Goal: Transaction & Acquisition: Book appointment/travel/reservation

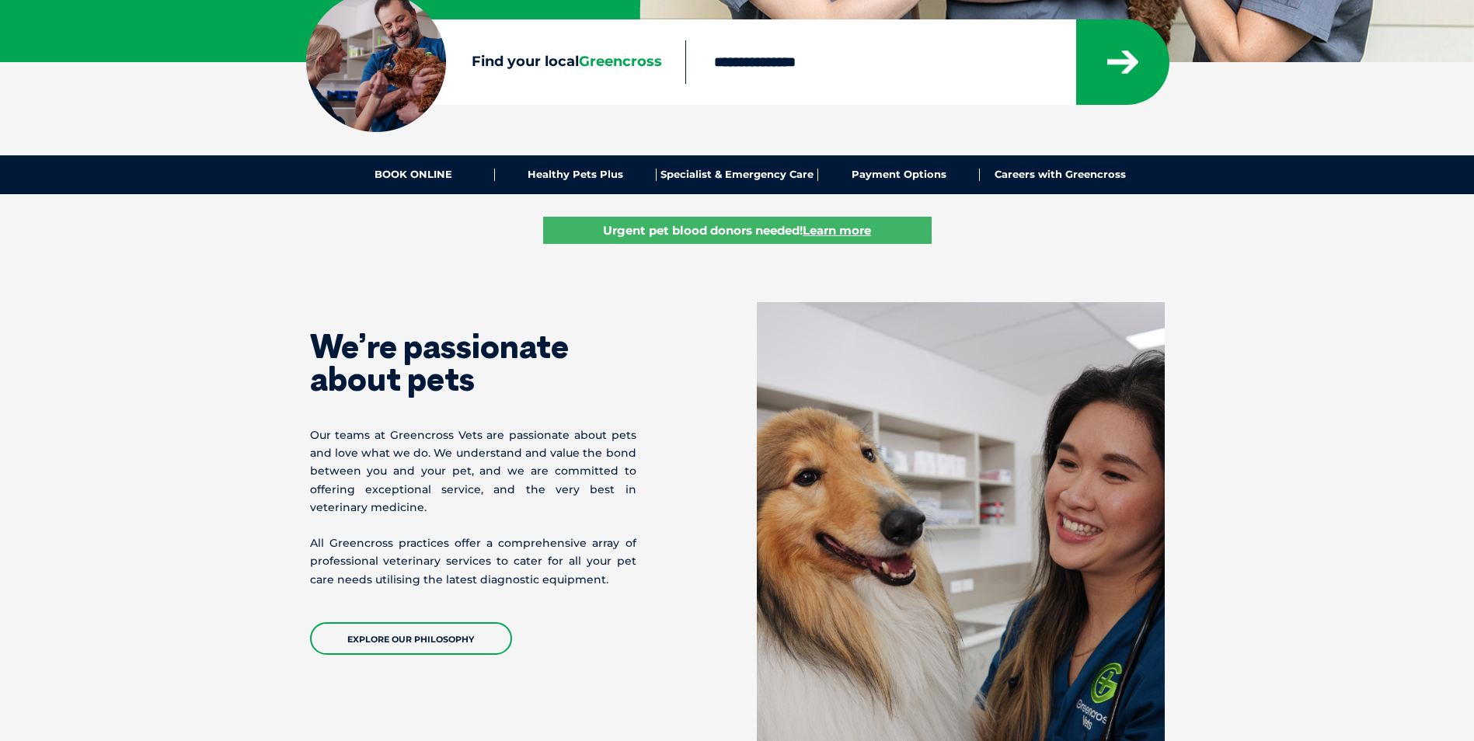
scroll to position [233, 0]
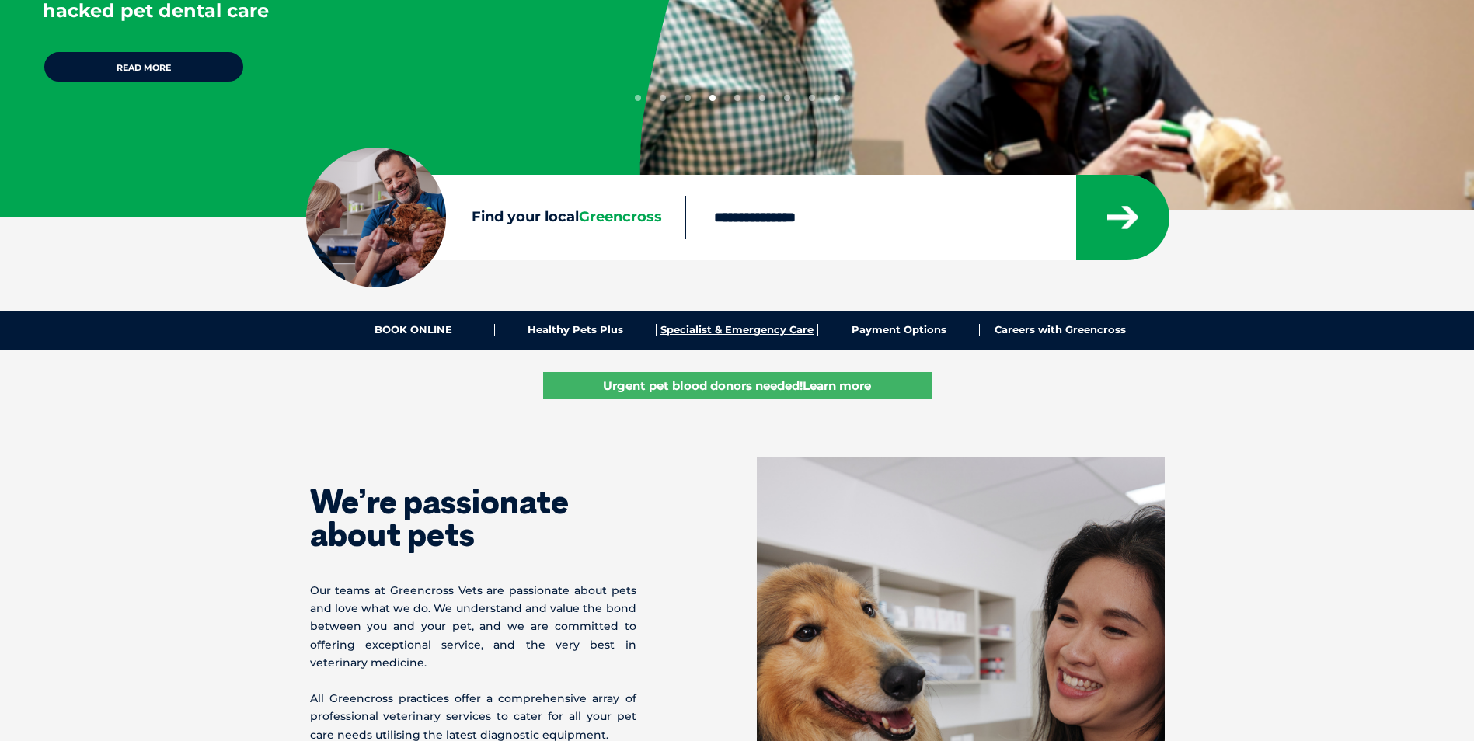
click at [723, 329] on link "Specialist & Emergency Care" at bounding box center [737, 330] width 162 height 12
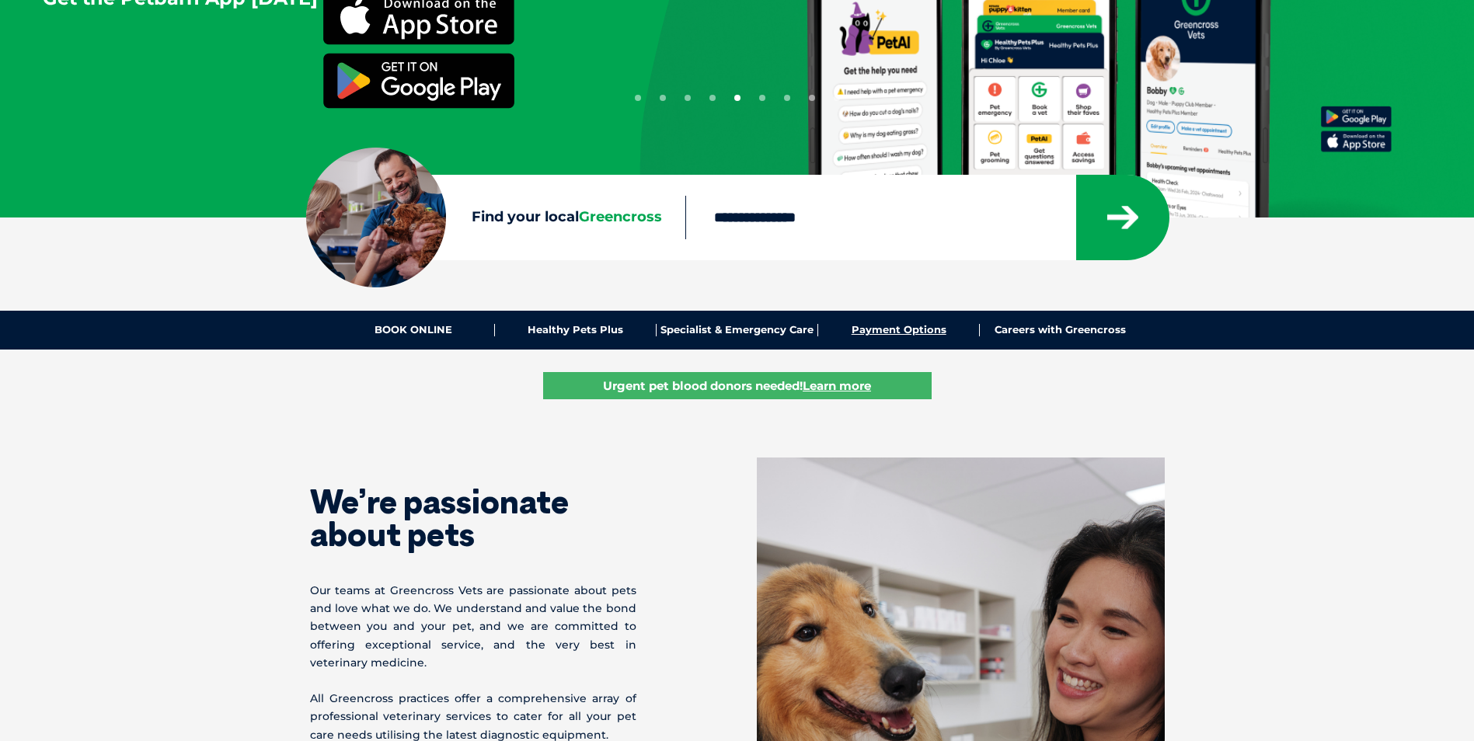
click at [904, 326] on link "Payment Options" at bounding box center [899, 330] width 162 height 12
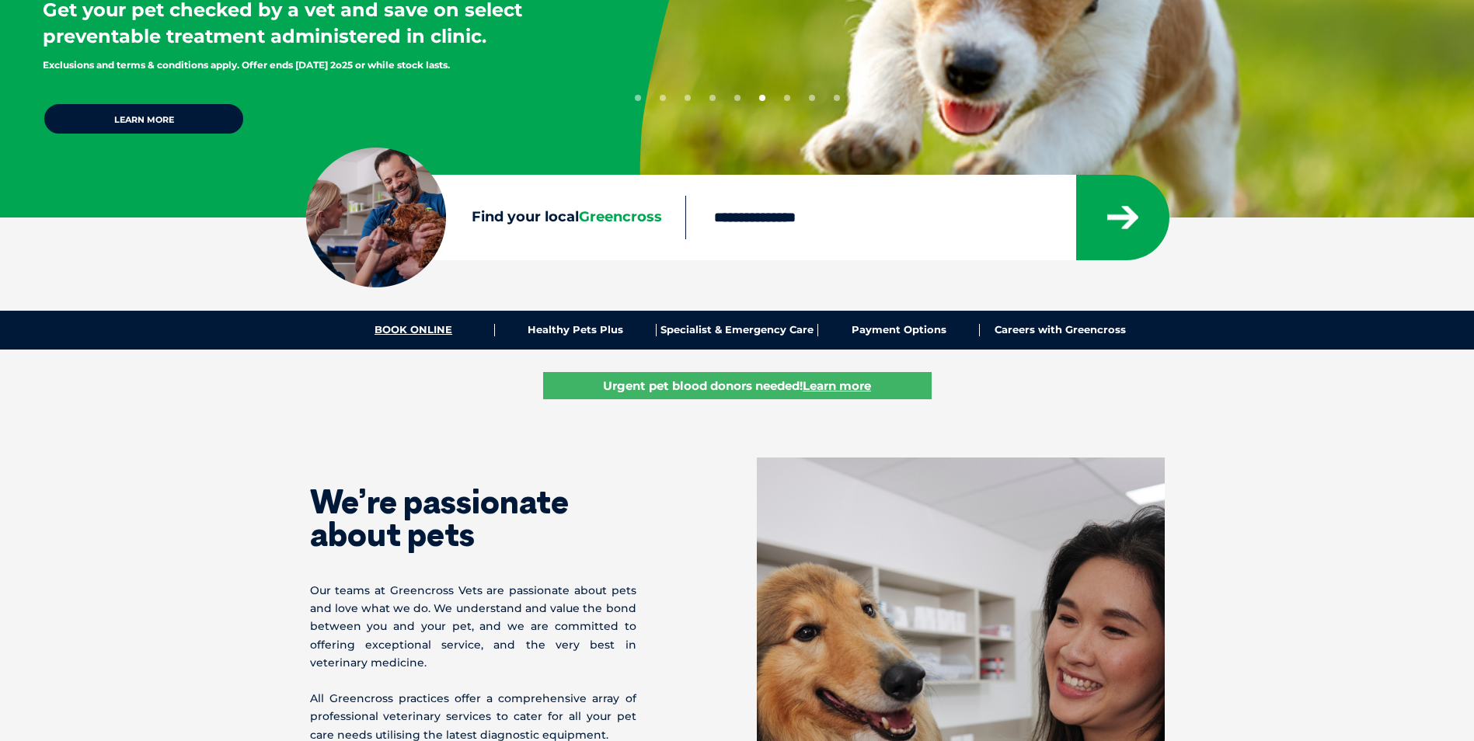
click at [427, 329] on link "BOOK ONLINE" at bounding box center [414, 330] width 162 height 12
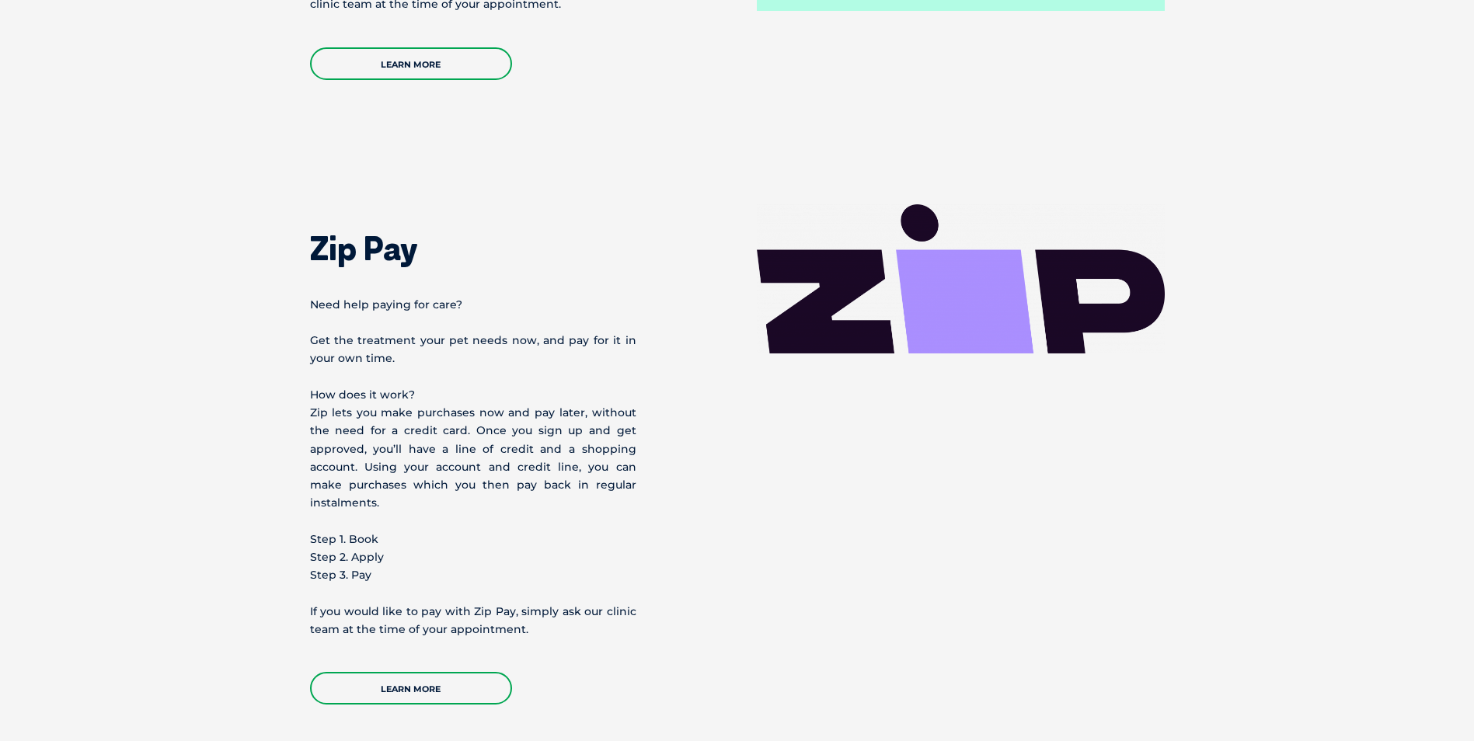
scroll to position [1476, 0]
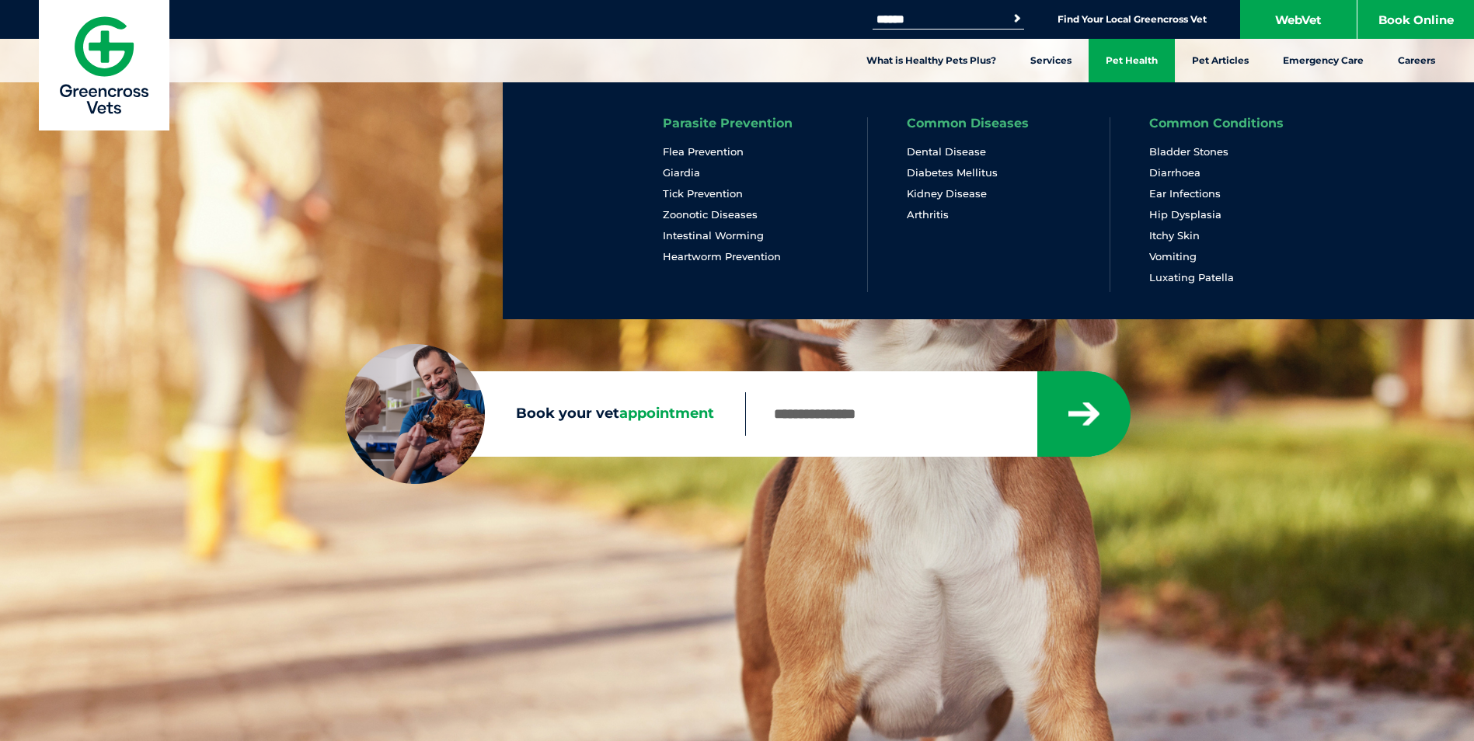
click at [1123, 57] on link "Pet Health" at bounding box center [1131, 61] width 86 height 44
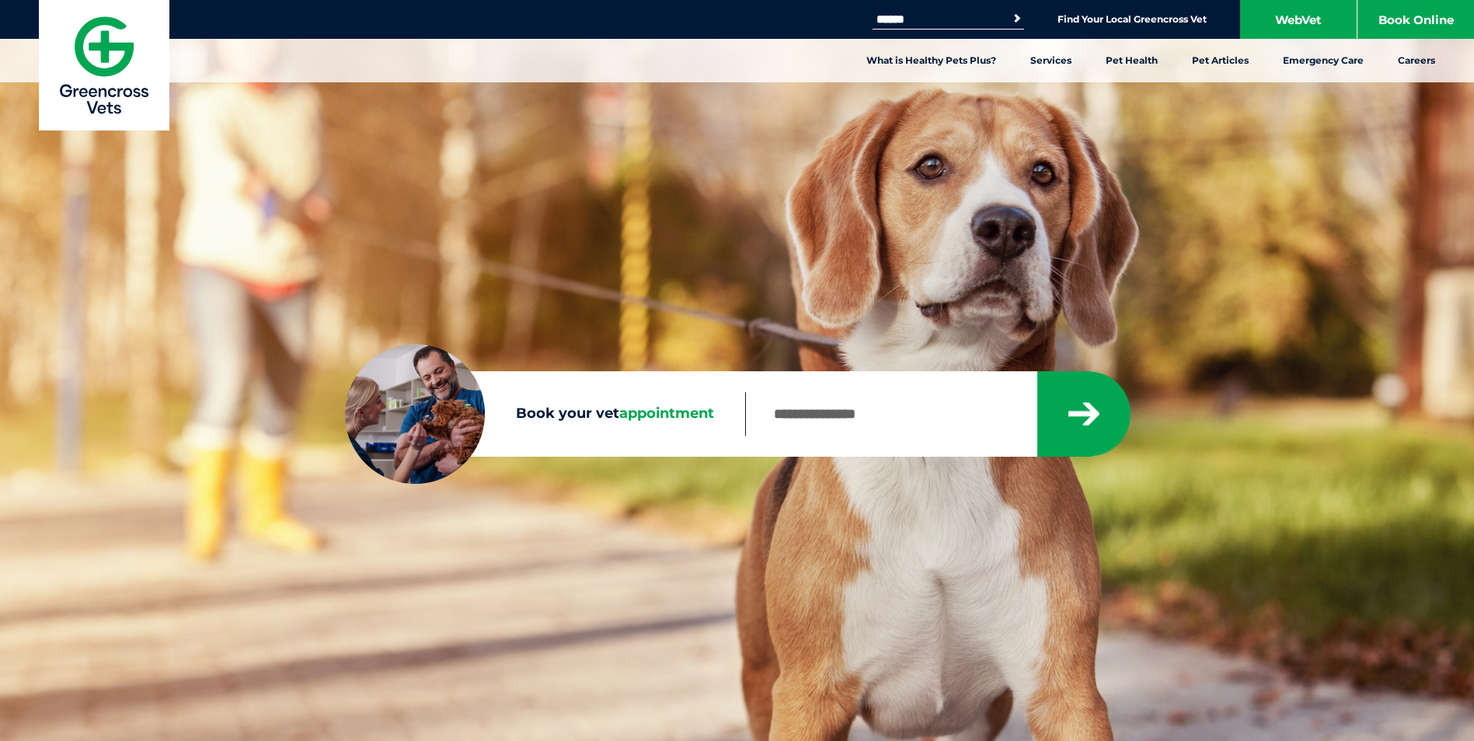
click at [1191, 357] on div "Book your vet appointment Sorry, no results within 20km Check your entry and tr…" at bounding box center [737, 370] width 1474 height 741
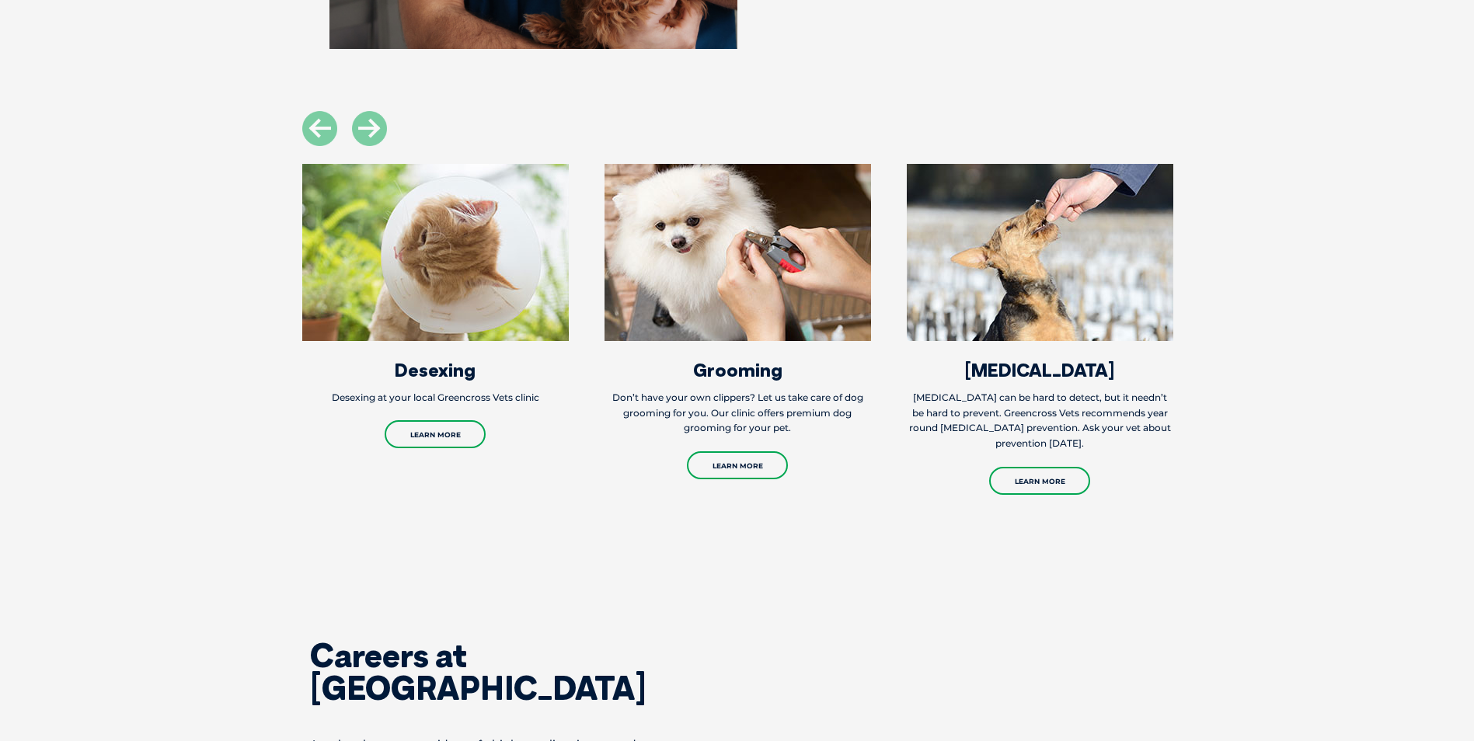
scroll to position [1787, 0]
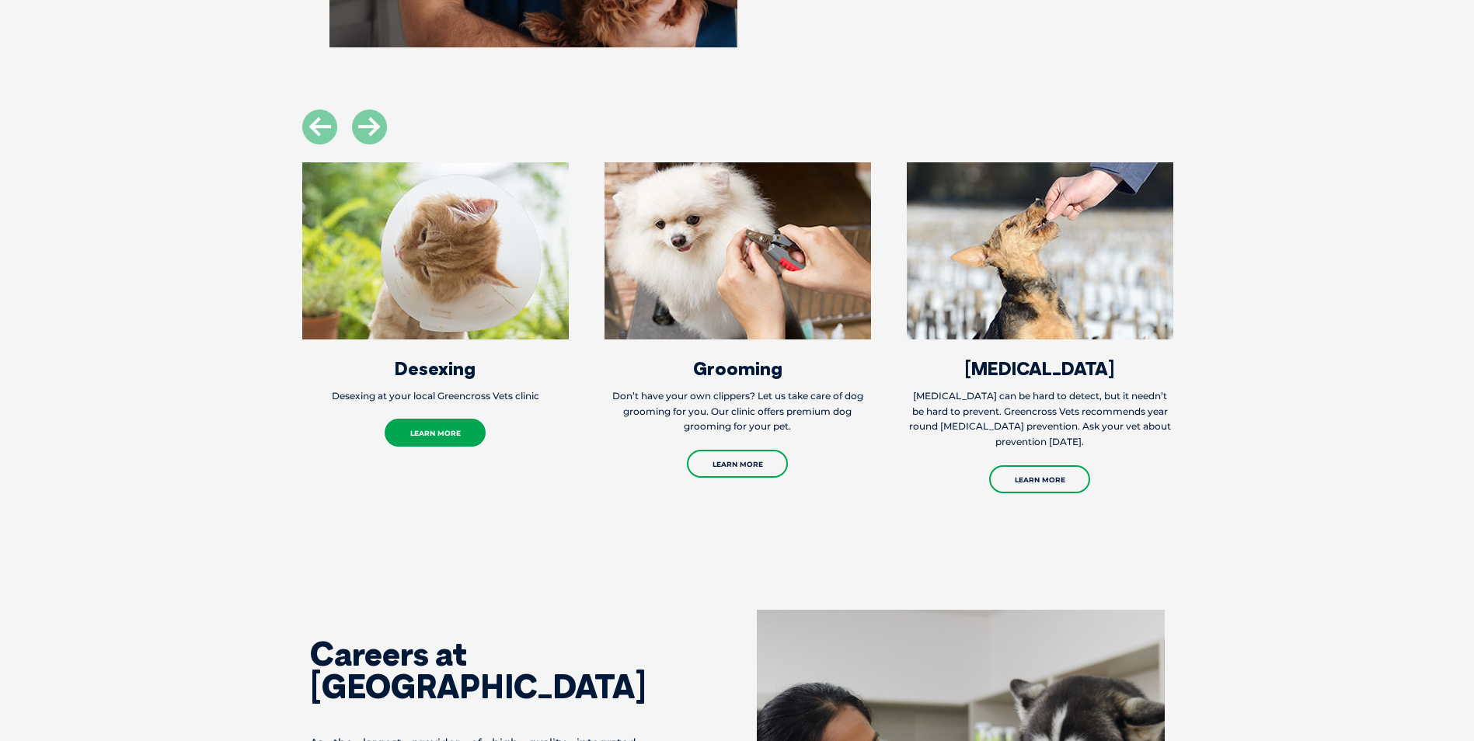
click at [413, 424] on link "Learn More" at bounding box center [435, 433] width 101 height 28
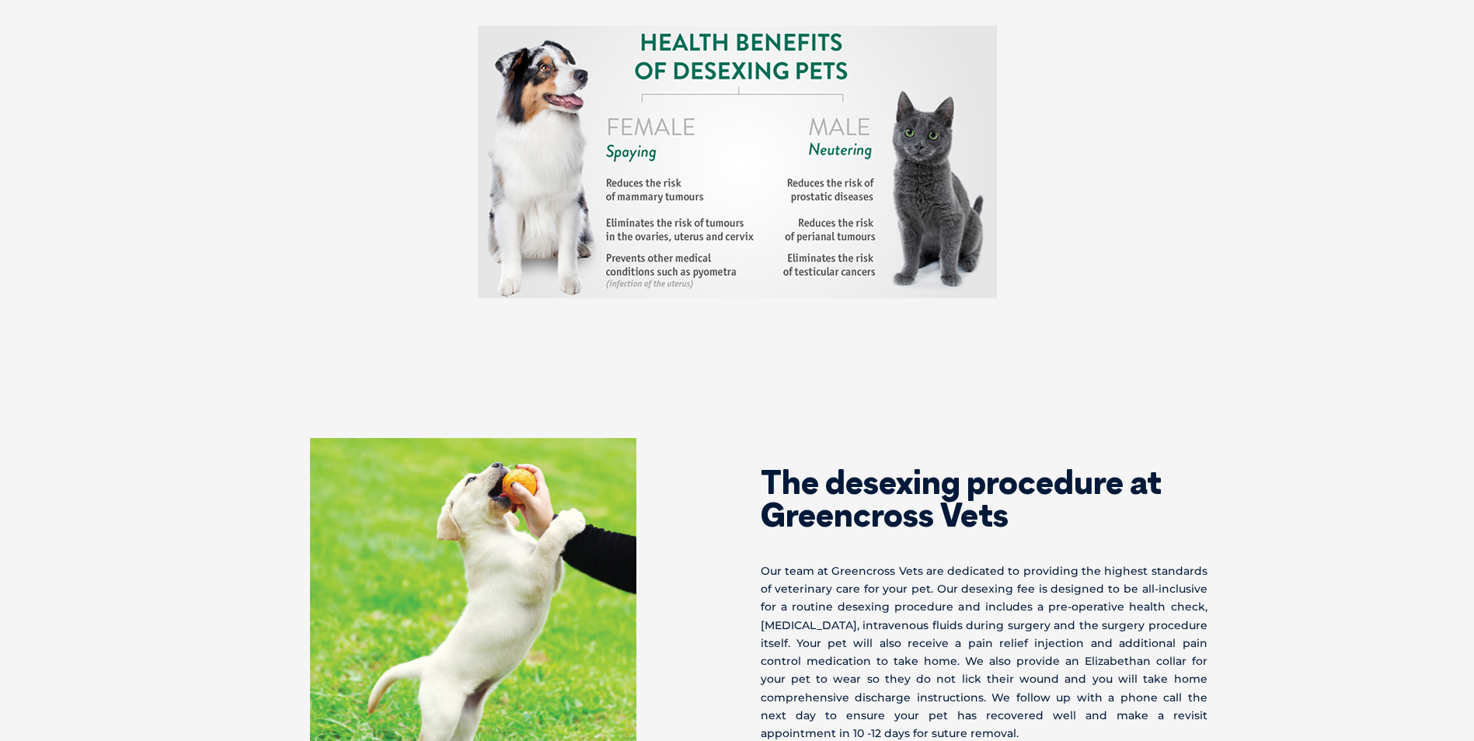
scroll to position [2564, 0]
